Goal: Obtain resource: Obtain resource

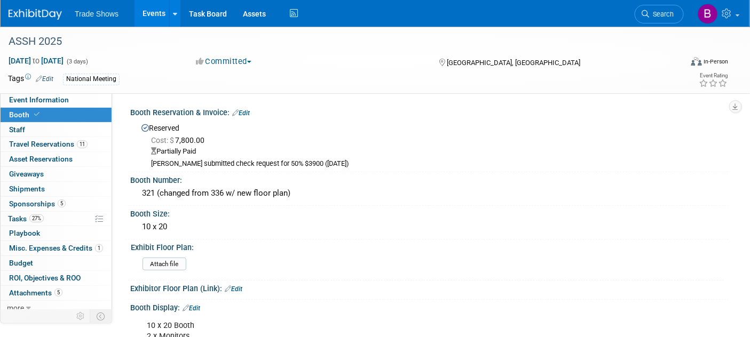
click at [50, 19] on img at bounding box center [35, 14] width 53 height 11
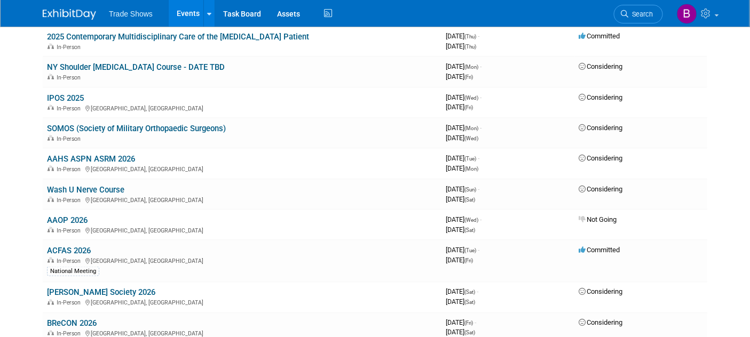
scroll to position [415, 0]
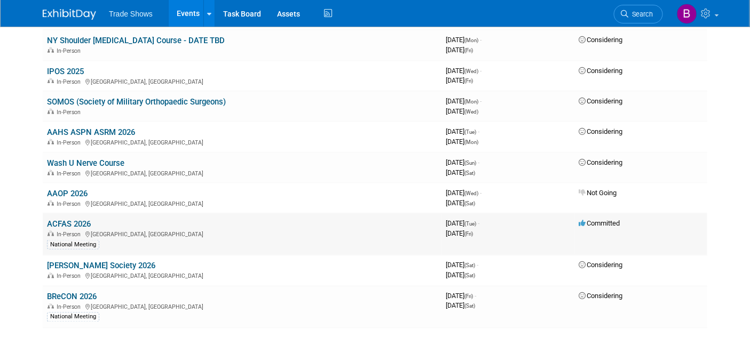
click at [75, 222] on link "ACFAS 2026" at bounding box center [69, 224] width 44 height 10
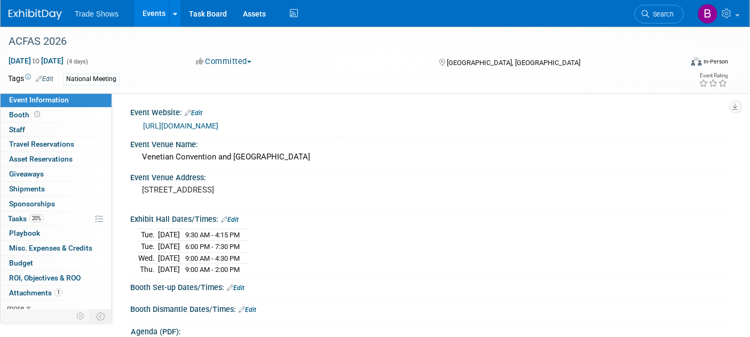
click at [218, 129] on link "[URL][DOMAIN_NAME]" at bounding box center [180, 126] width 75 height 9
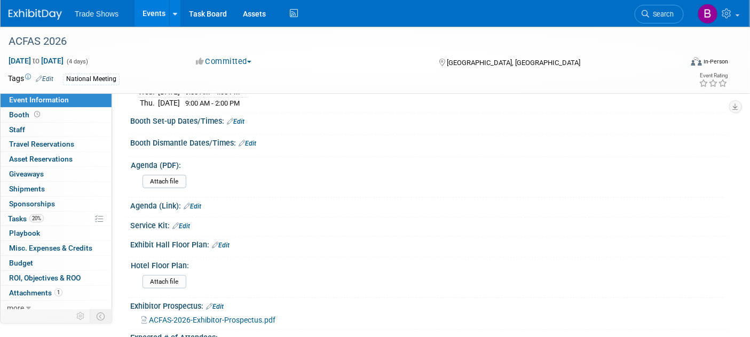
scroll to position [237, 0]
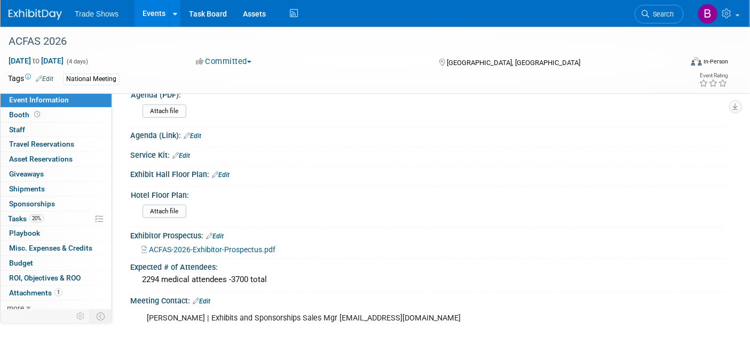
click at [216, 246] on span "ACFAS-2026-Exhibitor-Prospectus.pdf" at bounding box center [212, 250] width 127 height 9
